Goal: Use online tool/utility: Use online tool/utility

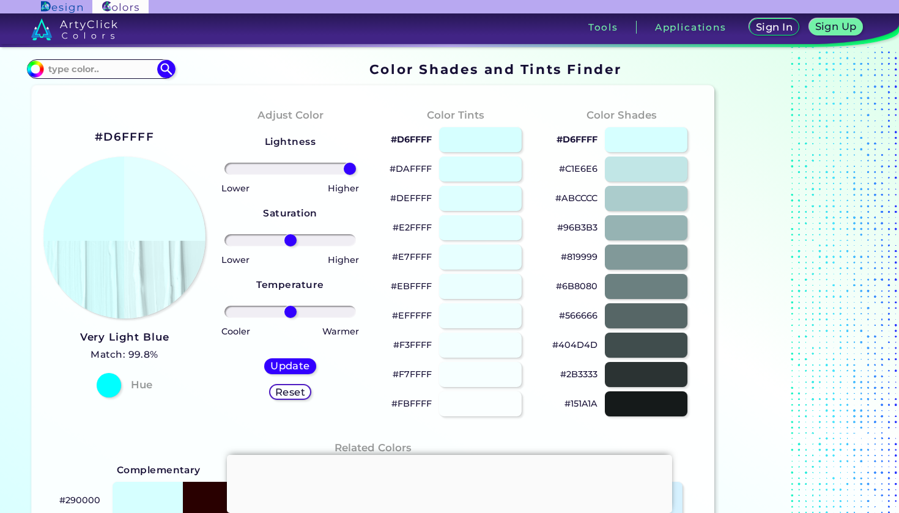
drag, startPoint x: 289, startPoint y: 169, endPoint x: 384, endPoint y: 176, distance: 95.7
type input "100"
click at [385, 176] on div "#D6FFFF Very Light Blue Match: 99.8% Hue Adjust Color Lightness Saturation Temp…" at bounding box center [373, 509] width 683 height 847
drag, startPoint x: 294, startPoint y: 240, endPoint x: 403, endPoint y: 257, distance: 110.7
type input "100"
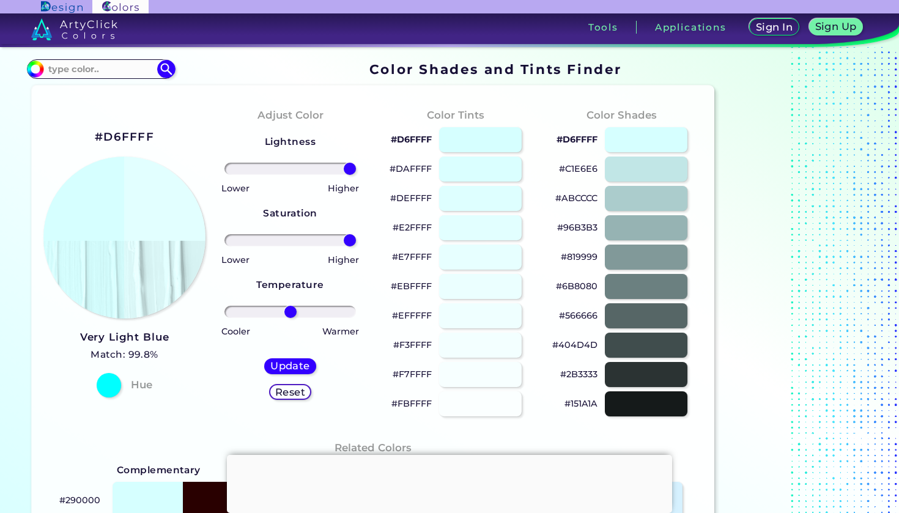
click at [403, 258] on div "#D6FFFF Very Light Blue Match: 99.8% Hue Adjust Color Lightness Saturation Temp…" at bounding box center [373, 509] width 683 height 847
drag, startPoint x: 289, startPoint y: 312, endPoint x: 304, endPoint y: 322, distance: 18.2
type input "23"
click at [304, 322] on div "Lightness Saturation Temperature Lower Higher Lower Higher Cooler Warmer Update…" at bounding box center [290, 272] width 146 height 294
drag, startPoint x: 388, startPoint y: 138, endPoint x: 432, endPoint y: 138, distance: 43.4
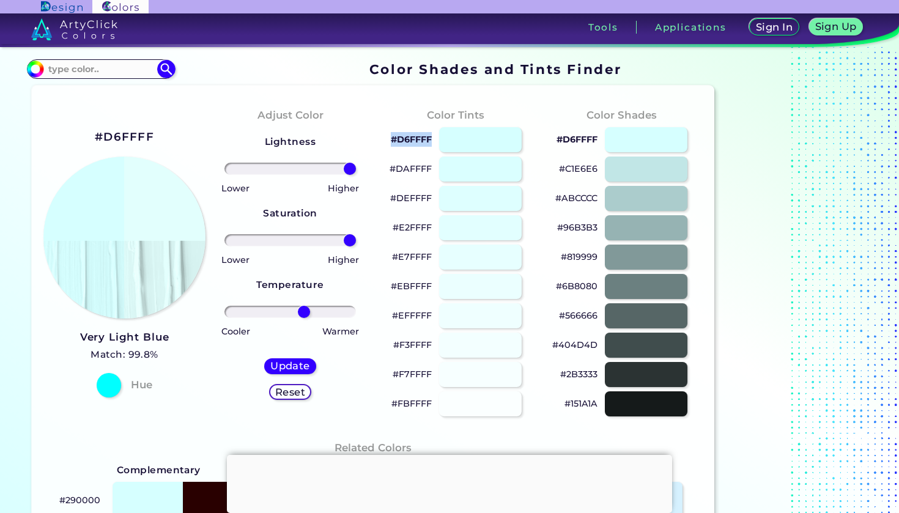
click at [432, 138] on div "#D6FFFF" at bounding box center [456, 139] width 146 height 29
copy p "#D6FFFF"
drag, startPoint x: 390, startPoint y: 369, endPoint x: 429, endPoint y: 373, distance: 39.3
click at [429, 373] on div "#F7FFFF" at bounding box center [456, 374] width 146 height 29
drag, startPoint x: 431, startPoint y: 376, endPoint x: 391, endPoint y: 374, distance: 40.4
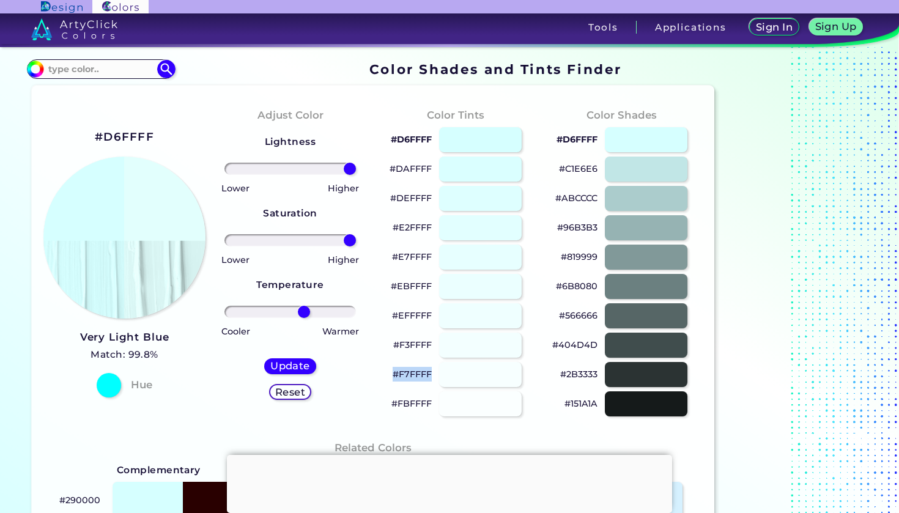
click at [391, 374] on div "#F7FFFF" at bounding box center [456, 374] width 146 height 29
copy p "#F7FFFF"
click at [494, 333] on div at bounding box center [480, 345] width 83 height 25
type input "#f3ffff"
type input "0"
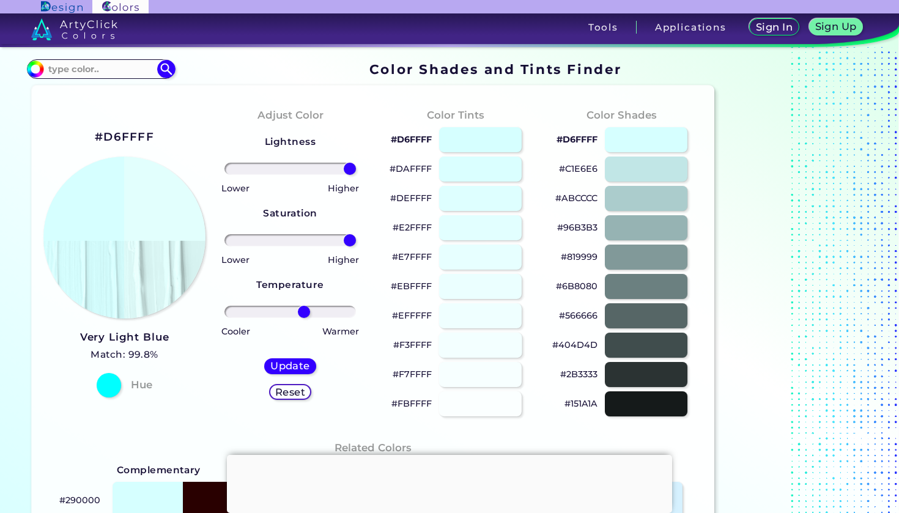
type input "0"
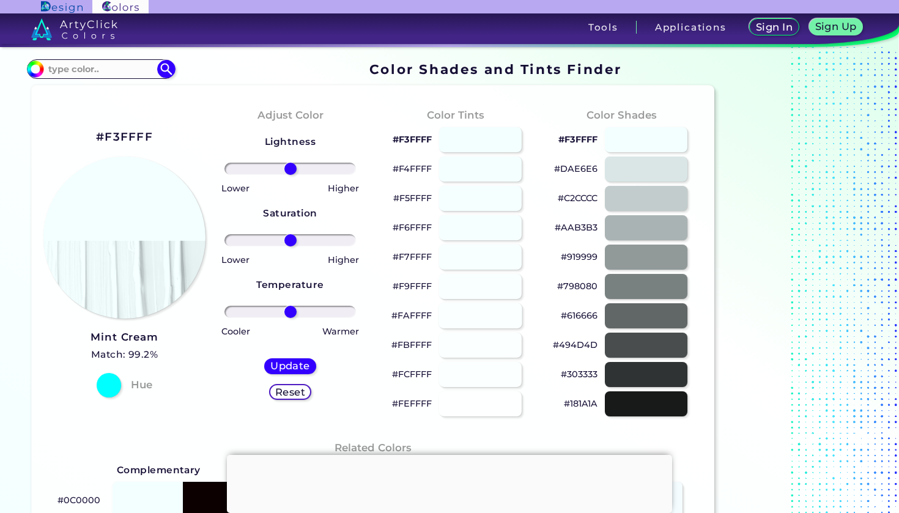
click at [489, 322] on div at bounding box center [480, 315] width 83 height 25
click at [483, 347] on div at bounding box center [480, 345] width 83 height 25
type input "#fdffff"
